Goal: Obtain resource: Download file/media

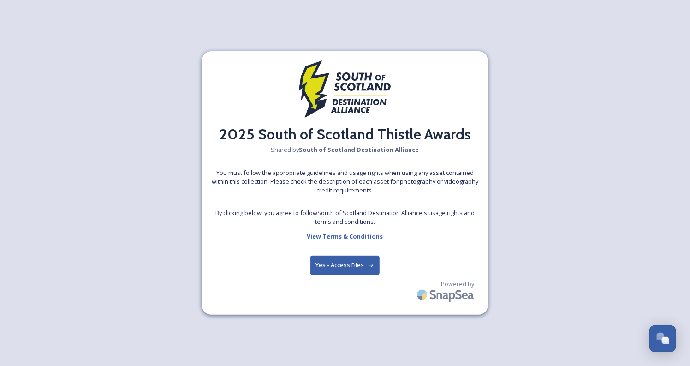
click at [355, 263] on button "Yes - Access Files" at bounding box center [344, 264] width 69 height 19
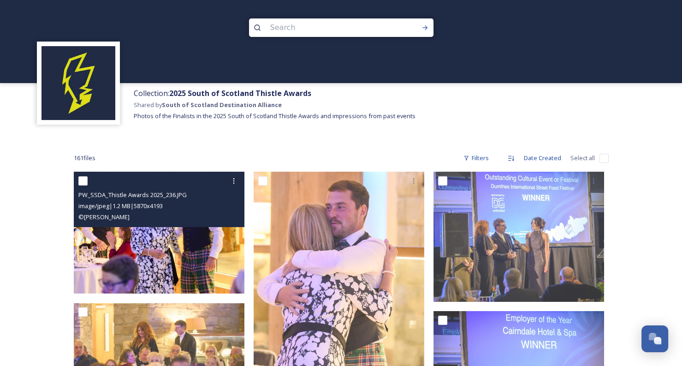
click at [226, 253] on img at bounding box center [159, 232] width 171 height 122
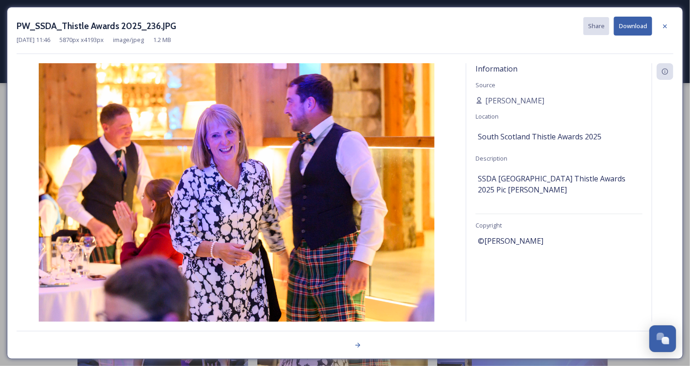
click at [609, 72] on div "Information Source [PERSON_NAME] Location [GEOGRAPHIC_DATA] Thistle Awards 2025…" at bounding box center [558, 192] width 185 height 258
click at [665, 25] on icon at bounding box center [665, 26] width 4 height 4
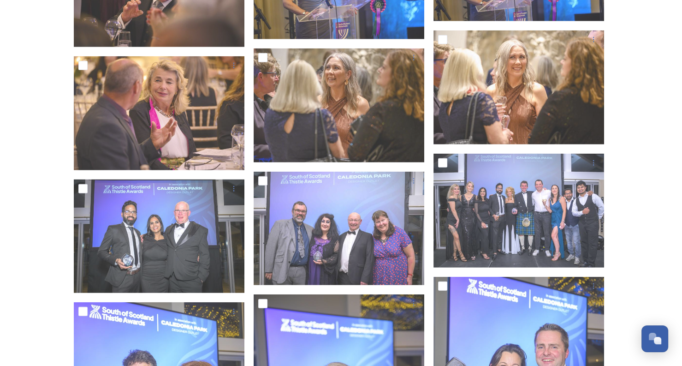
scroll to position [2673, 0]
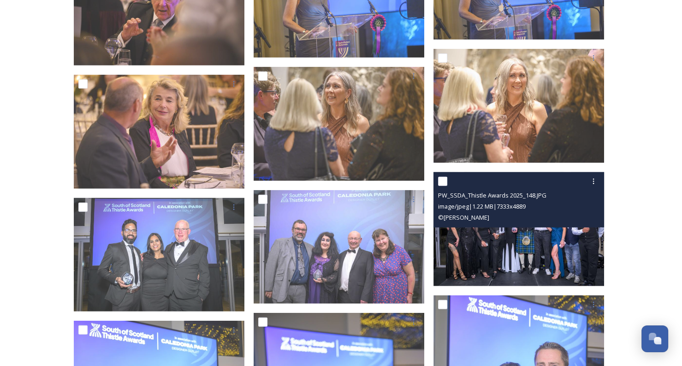
click at [546, 201] on div "image/jpeg | 1.22 MB | 7333 x 4889" at bounding box center [520, 206] width 164 height 11
click at [528, 231] on img at bounding box center [518, 229] width 171 height 114
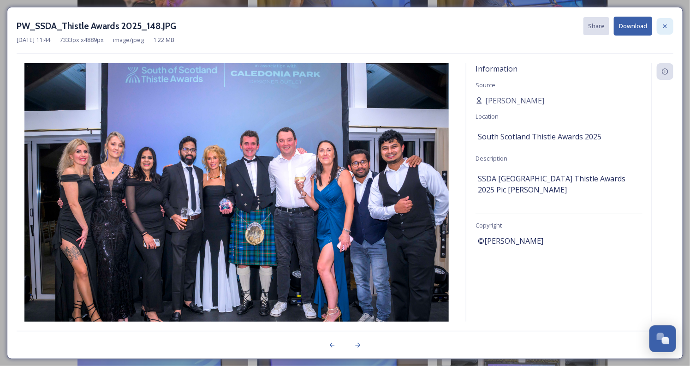
click at [665, 24] on icon at bounding box center [664, 26] width 7 height 7
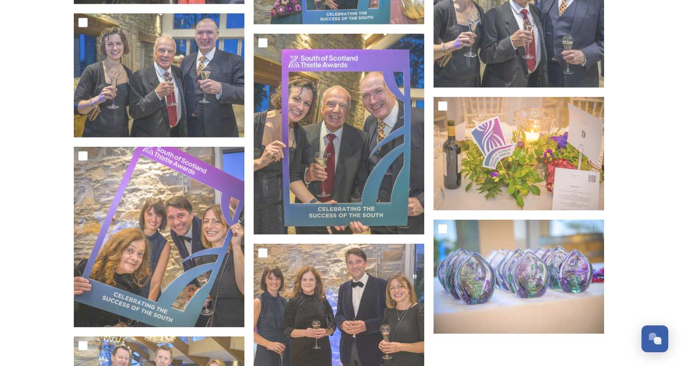
scroll to position [7068, 0]
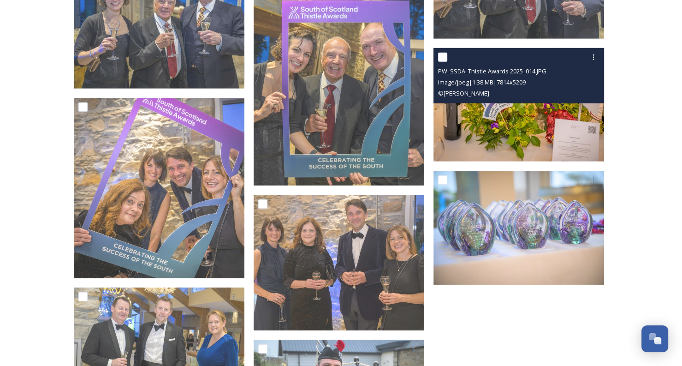
click at [533, 130] on img at bounding box center [518, 105] width 171 height 114
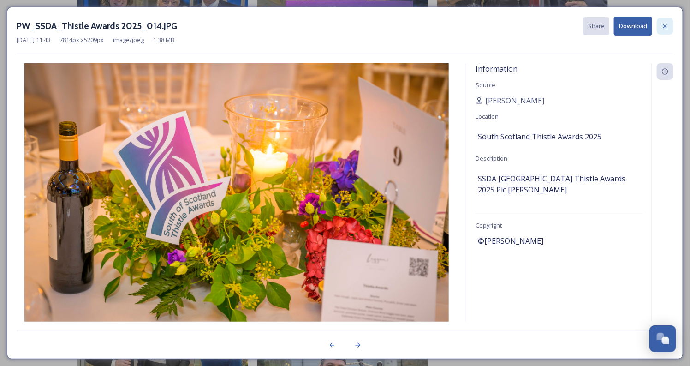
click at [669, 26] on div at bounding box center [664, 26] width 17 height 17
